Goal: Navigation & Orientation: Find specific page/section

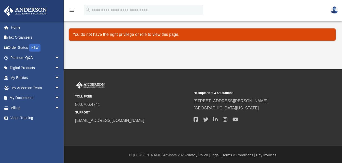
click at [336, 10] on img at bounding box center [334, 9] width 8 height 7
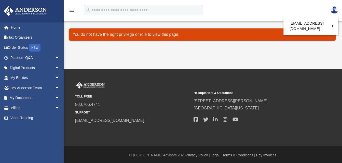
click at [295, 58] on div "Calendar katlyncbenoit@gmail.com Sign Out katlyncbenoit@gmail.com Home Tax Orga…" at bounding box center [171, 34] width 342 height 69
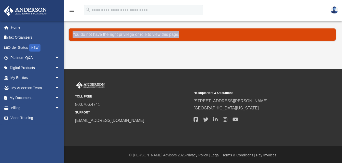
drag, startPoint x: 181, startPoint y: 36, endPoint x: 72, endPoint y: 35, distance: 108.9
click at [72, 35] on div "You do not have the right privilege or role to view this page." at bounding box center [202, 35] width 267 height 12
copy p "You do not have the right privilege or role to view this page."
click at [55, 87] on span "arrow_drop_down" at bounding box center [60, 88] width 10 height 10
click at [55, 126] on span "arrow_drop_down" at bounding box center [60, 128] width 10 height 10
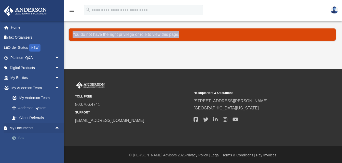
click at [18, 139] on span at bounding box center [16, 139] width 3 height 4
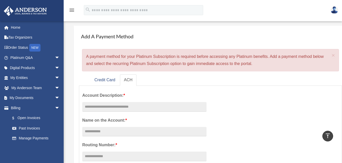
scroll to position [14, 0]
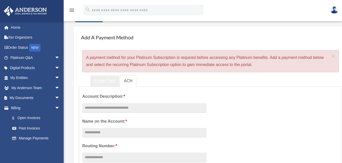
click at [110, 76] on link "Credit Card" at bounding box center [104, 81] width 29 height 11
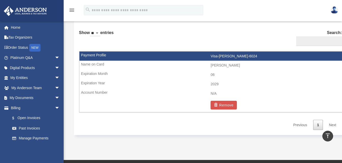
scroll to position [292, 0]
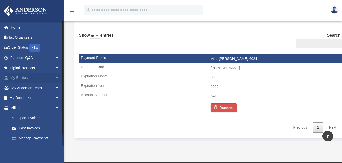
click at [55, 76] on span "arrow_drop_down" at bounding box center [60, 78] width 10 height 10
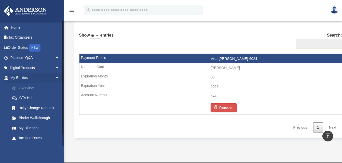
click at [35, 88] on link "Overview" at bounding box center [37, 88] width 60 height 10
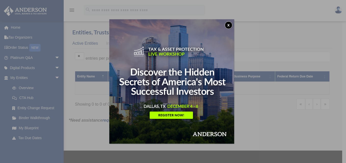
click at [232, 26] on button "x" at bounding box center [228, 25] width 8 height 8
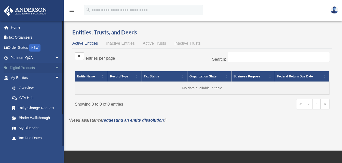
click at [55, 69] on span "arrow_drop_down" at bounding box center [60, 68] width 10 height 10
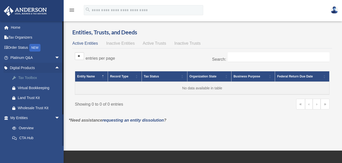
click at [35, 77] on div "Tax Toolbox" at bounding box center [39, 78] width 43 height 6
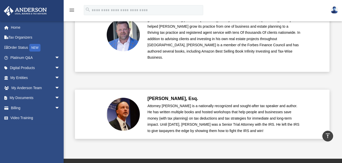
scroll to position [1203, 0]
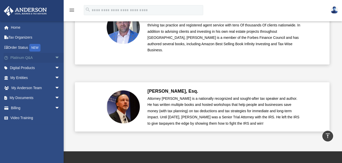
click at [55, 58] on span "arrow_drop_down" at bounding box center [60, 58] width 10 height 10
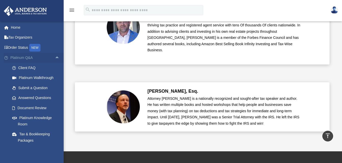
click at [24, 59] on link "Platinum Q&A arrow_drop_up" at bounding box center [36, 58] width 64 height 10
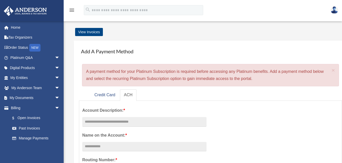
click at [24, 119] on link "$ Open Invoices" at bounding box center [37, 118] width 60 height 10
click at [55, 59] on span "arrow_drop_down" at bounding box center [60, 58] width 10 height 10
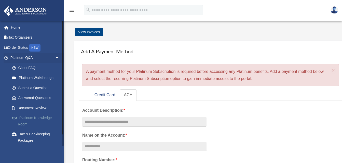
click at [34, 118] on link "Platinum Knowledge Room" at bounding box center [37, 121] width 60 height 16
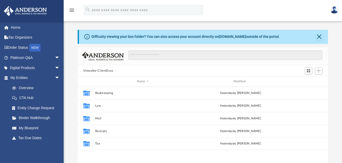
scroll to position [112, 246]
